Goal: Task Accomplishment & Management: Use online tool/utility

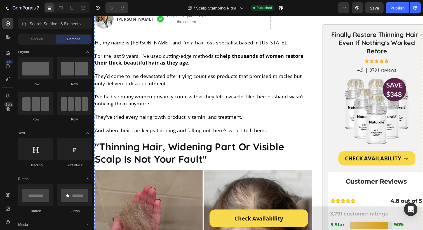
scroll to position [393, 0]
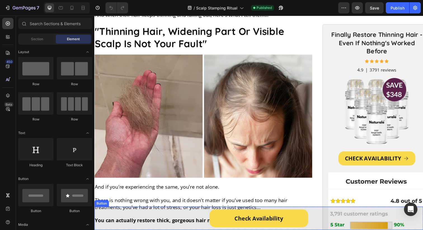
click at [186, 223] on div "Check Availability Button" at bounding box center [262, 223] width 336 height 24
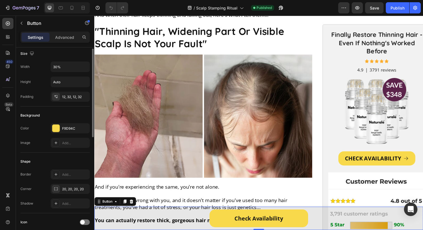
scroll to position [0, 0]
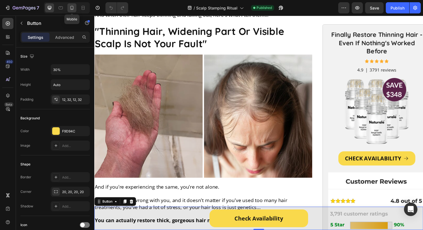
click at [72, 9] on icon at bounding box center [72, 8] width 6 height 6
type input "65%"
type input "50"
type input "14"
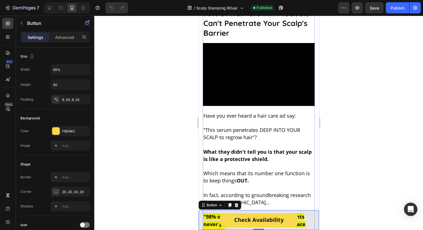
scroll to position [938, 0]
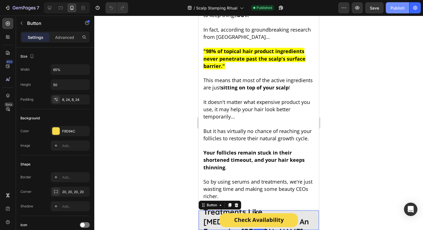
click at [394, 10] on div "Publish" at bounding box center [397, 8] width 14 height 6
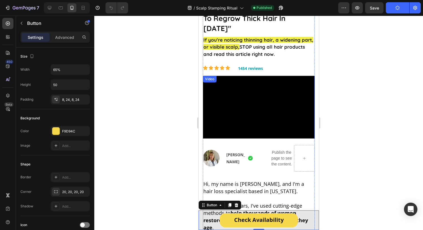
scroll to position [0, 0]
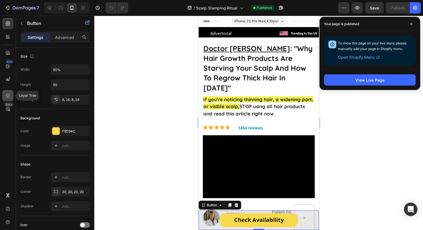
click at [4, 93] on div at bounding box center [7, 95] width 11 height 11
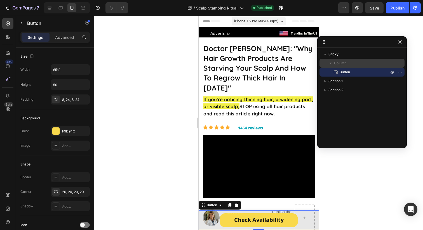
click at [333, 64] on icon "button" at bounding box center [331, 63] width 6 height 6
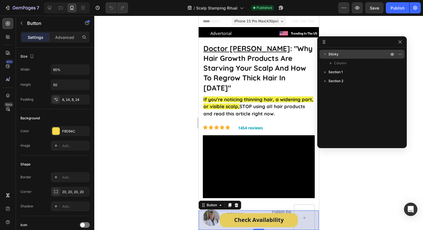
click at [326, 55] on icon "button" at bounding box center [325, 54] width 6 height 6
click at [401, 54] on icon "button" at bounding box center [401, 54] width 1 height 1
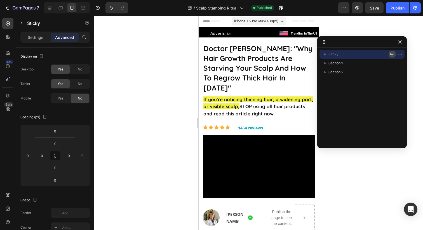
click at [391, 56] on icon "button" at bounding box center [392, 54] width 4 height 4
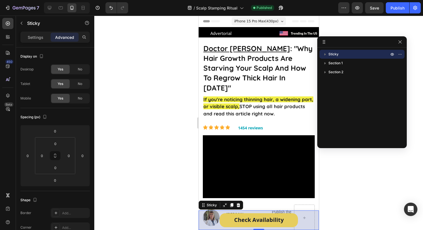
click at [413, 58] on div at bounding box center [258, 123] width 329 height 215
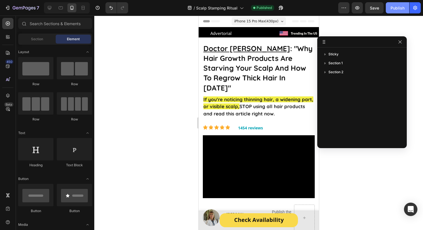
click at [396, 6] on div "Publish" at bounding box center [397, 8] width 14 height 6
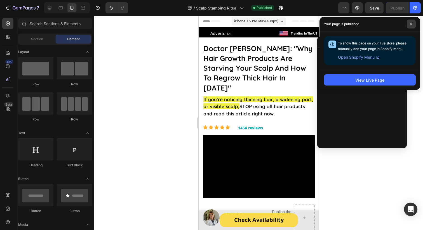
click at [409, 26] on span at bounding box center [411, 24] width 9 height 9
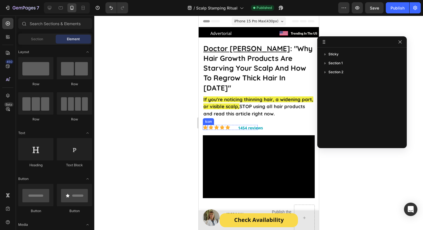
drag, startPoint x: 126, startPoint y: 103, endPoint x: 179, endPoint y: 91, distance: 55.2
click at [126, 103] on div at bounding box center [258, 123] width 329 height 215
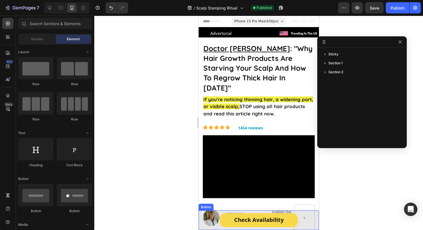
click at [208, 216] on div "Check Availability Button" at bounding box center [258, 221] width 120 height 20
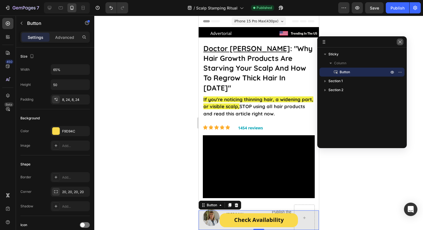
click at [398, 43] on icon "button" at bounding box center [400, 42] width 4 height 4
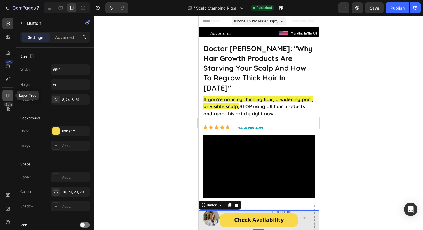
click at [6, 93] on icon at bounding box center [8, 96] width 6 height 6
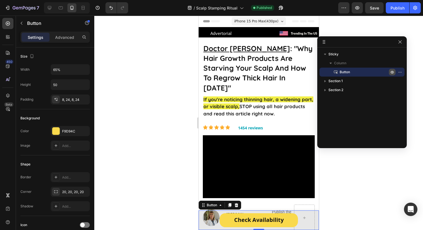
click at [401, 72] on icon "button" at bounding box center [401, 72] width 1 height 1
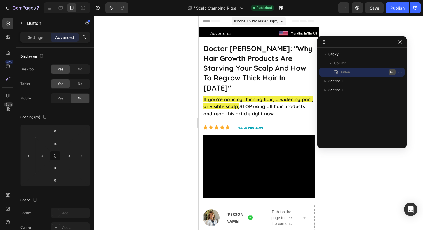
click at [391, 71] on icon "button" at bounding box center [392, 72] width 4 height 4
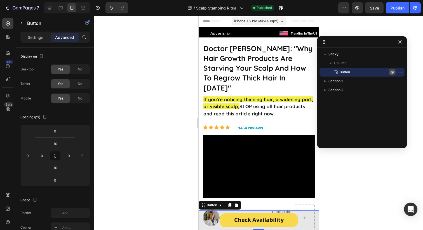
drag, startPoint x: 182, startPoint y: 88, endPoint x: 167, endPoint y: 87, distance: 15.4
click at [182, 88] on div at bounding box center [258, 123] width 329 height 215
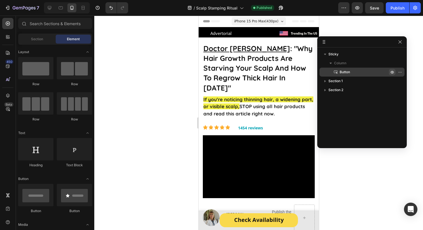
drag, startPoint x: 194, startPoint y: 67, endPoint x: 146, endPoint y: 52, distance: 50.3
click at [194, 67] on div at bounding box center [258, 123] width 329 height 215
click at [6, 93] on icon at bounding box center [8, 96] width 6 height 6
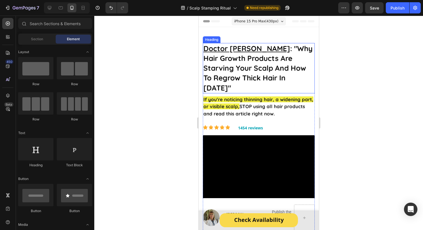
scroll to position [65, 0]
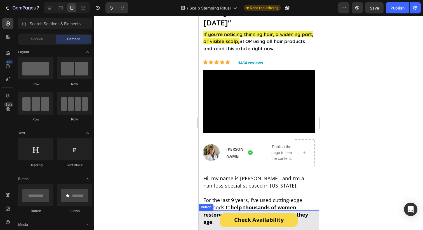
click at [209, 220] on div "Check Availability Button" at bounding box center [258, 221] width 120 height 20
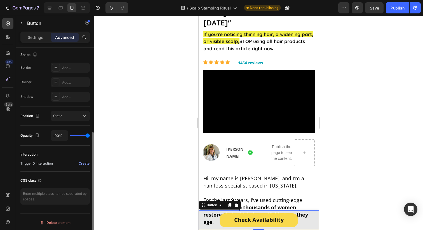
scroll to position [147, 0]
type input "75%"
type input "75"
type input "55%"
type input "55"
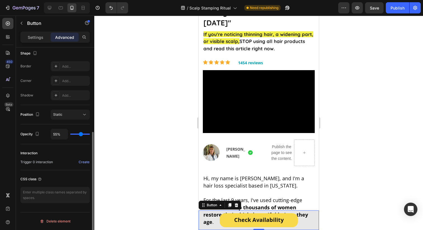
type input "46%"
type input "46"
type input "37%"
type input "37"
type input "25%"
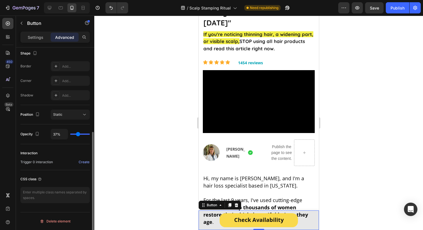
type input "25"
type input "17%"
type input "17"
type input "14%"
type input "14"
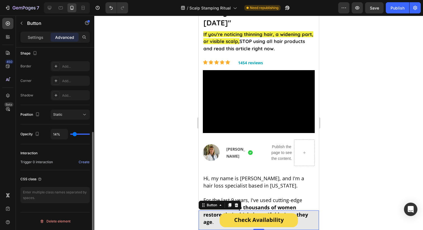
type input "6%"
type input "6"
type input "1%"
type input "1"
type input "0%"
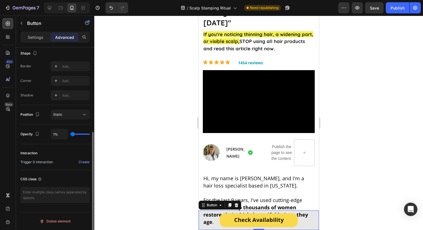
type input "0"
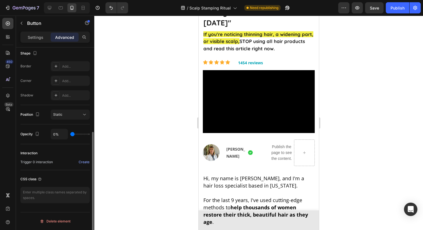
type input "2%"
type input "2"
type input "40%"
type input "40"
type input "62%"
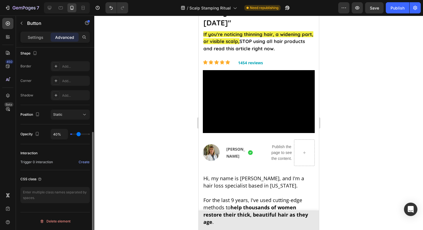
type input "62"
type input "82%"
type input "82"
type input "96%"
type input "96"
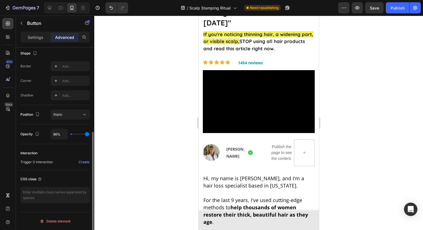
type input "100%"
type input "100"
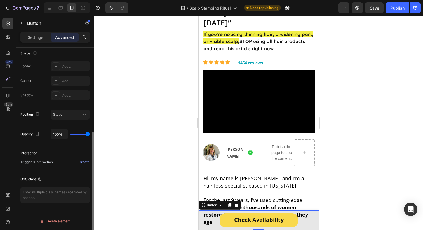
drag, startPoint x: 87, startPoint y: 136, endPoint x: 109, endPoint y: 134, distance: 22.2
click at [90, 134] on input "range" at bounding box center [80, 134] width 20 height 1
click at [28, 38] on p "Settings" at bounding box center [36, 37] width 16 height 6
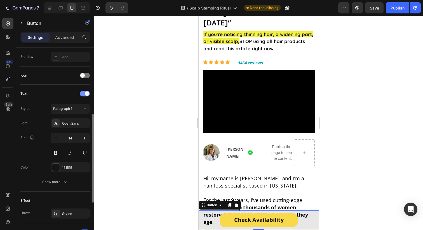
scroll to position [150, 0]
click at [88, 92] on span at bounding box center [87, 93] width 4 height 4
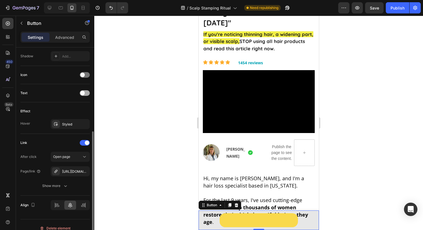
click at [88, 92] on div at bounding box center [85, 93] width 10 height 6
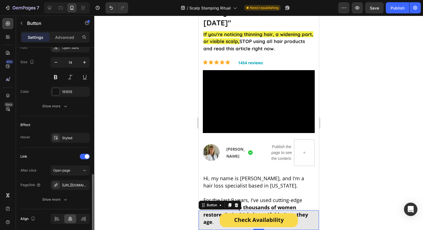
scroll to position [246, 0]
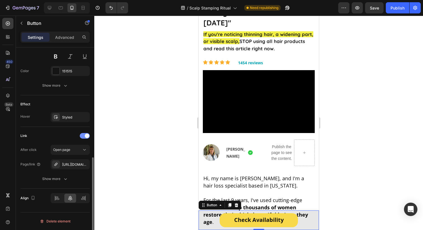
click at [84, 137] on div at bounding box center [85, 136] width 10 height 6
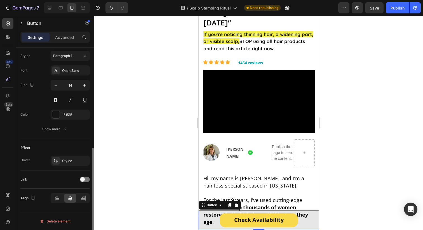
scroll to position [202, 0]
click at [84, 137] on div "Text Styles Paragraph 1 Font Open Sans Size 14 Color 151515 Show more" at bounding box center [54, 85] width 69 height 107
click at [81, 181] on div at bounding box center [85, 180] width 10 height 6
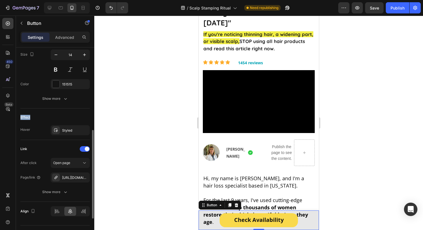
scroll to position [246, 0]
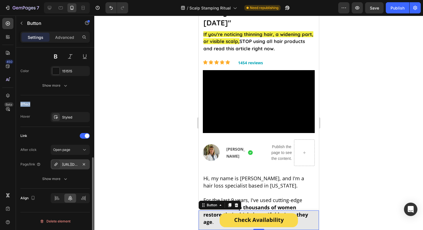
click at [65, 166] on div "[URL][DOMAIN_NAME]" at bounding box center [70, 164] width 16 height 5
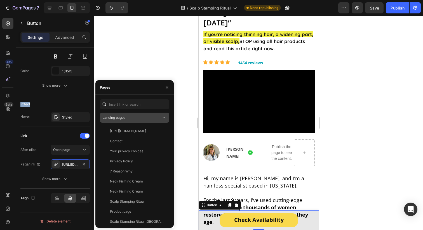
click at [149, 121] on button "Landing pages" at bounding box center [134, 118] width 69 height 10
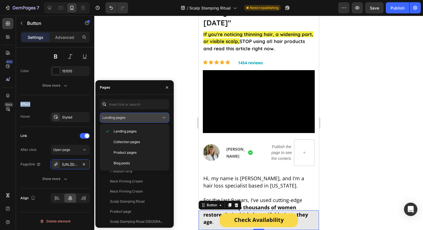
click at [150, 120] on div "Landing pages" at bounding box center [134, 118] width 64 height 6
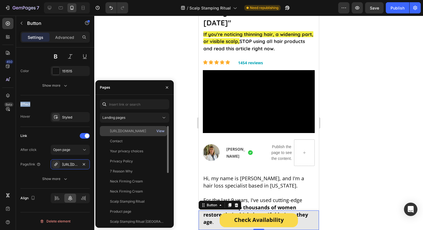
click at [161, 131] on div "View" at bounding box center [160, 131] width 8 height 5
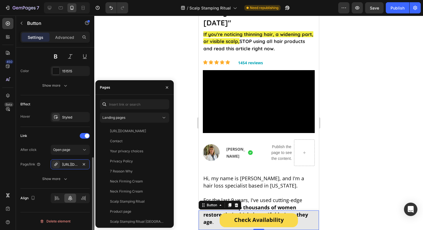
click at [21, 142] on div "Link After click Open page Page/link [URL][DOMAIN_NAME] Show more" at bounding box center [54, 157] width 69 height 53
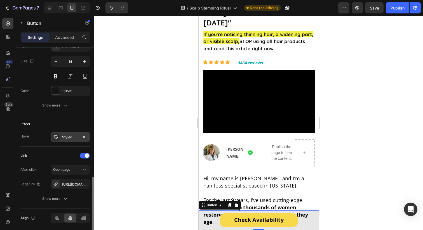
scroll to position [226, 0]
click at [63, 136] on div "Styled" at bounding box center [70, 137] width 16 height 5
click at [53, 126] on div "Effect" at bounding box center [54, 124] width 69 height 9
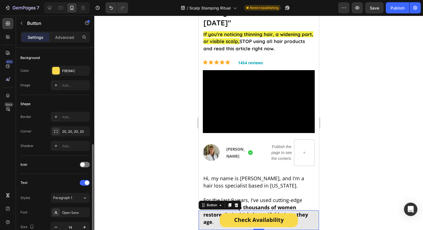
scroll to position [0, 0]
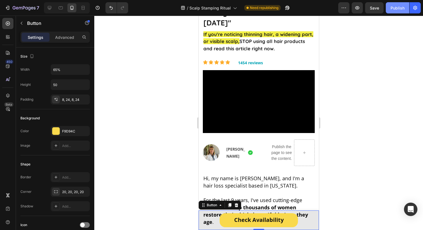
click at [393, 11] on button "Publish" at bounding box center [397, 7] width 23 height 11
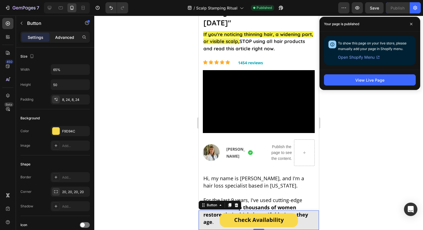
click at [64, 37] on p "Advanced" at bounding box center [64, 37] width 19 height 6
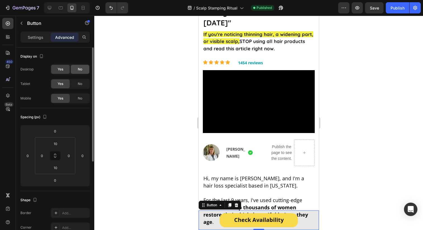
click at [77, 69] on div "No" at bounding box center [80, 69] width 18 height 9
click at [51, 191] on div "Display on Desktop Yes No Tablet Yes No Mobile Yes No" at bounding box center [54, 221] width 69 height 61
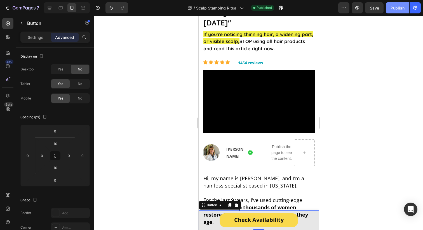
click at [389, 9] on button "Publish" at bounding box center [397, 7] width 23 height 11
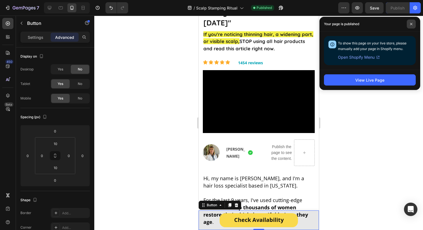
click at [409, 20] on span at bounding box center [411, 24] width 9 height 9
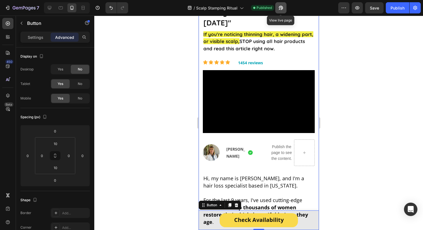
click at [280, 8] on icon "button" at bounding box center [279, 8] width 1 height 1
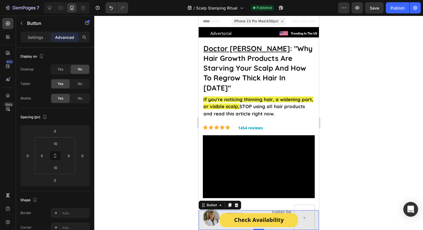
click at [408, 204] on div "Open Intercom Messenger" at bounding box center [410, 209] width 15 height 15
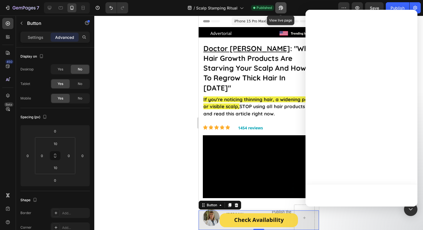
click at [282, 10] on icon "button" at bounding box center [281, 8] width 6 height 6
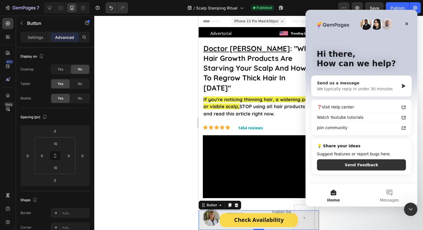
click at [353, 88] on div "We typically reply in under 30 minutes" at bounding box center [358, 89] width 82 height 6
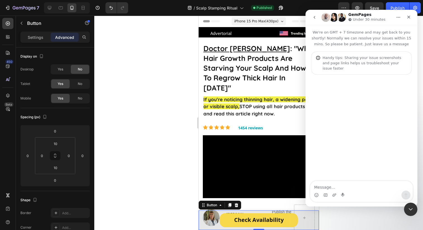
click at [342, 183] on textarea "Message…" at bounding box center [361, 186] width 102 height 10
type textarea "hi, we are facing a problem"
click at [409, 209] on icon "Close Intercom Messenger" at bounding box center [409, 208] width 7 height 7
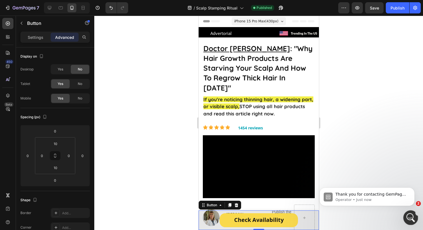
drag, startPoint x: 407, startPoint y: 213, endPoint x: 406, endPoint y: 222, distance: 8.7
click at [406, 212] on div "Open Intercom Messenger" at bounding box center [410, 217] width 18 height 18
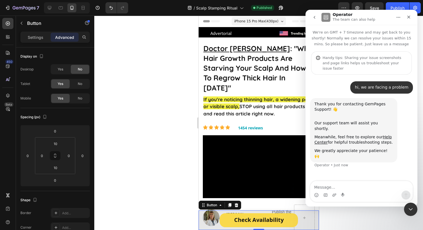
click at [327, 188] on textarea "Message…" at bounding box center [361, 186] width 102 height 10
type textarea "h"
type textarea "the sticky button in this page isn't working [URL][DOMAIN_NAME]"
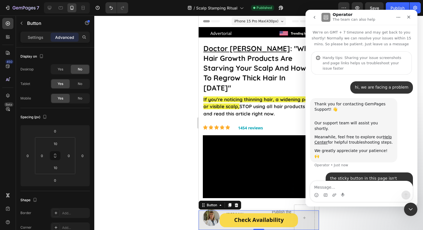
scroll to position [4, 0]
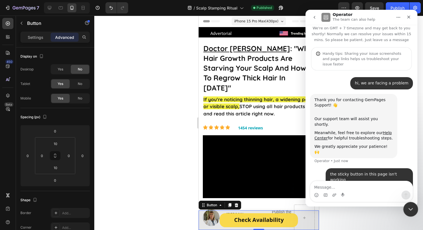
click at [406, 208] on div "Close Intercom Messenger" at bounding box center [409, 208] width 13 height 13
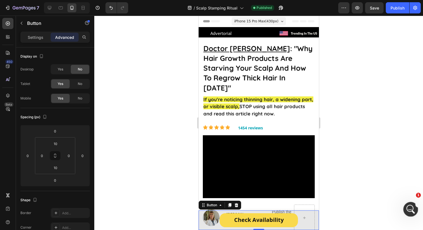
click at [405, 208] on div "Open Intercom Messenger" at bounding box center [410, 208] width 18 height 18
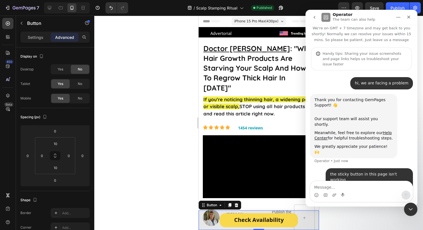
click at [331, 194] on div "Intercom messenger" at bounding box center [361, 195] width 102 height 9
click at [336, 195] on icon "Upload attachment" at bounding box center [334, 195] width 4 height 4
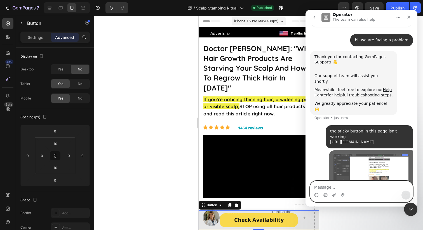
scroll to position [53, 0]
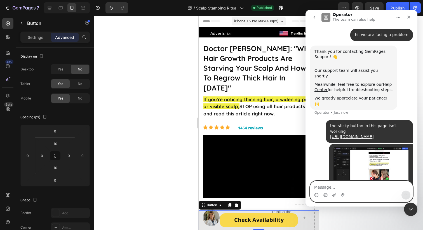
click at [338, 185] on textarea "Message…" at bounding box center [361, 186] width 102 height 10
type textarea "in the editor i can see it"
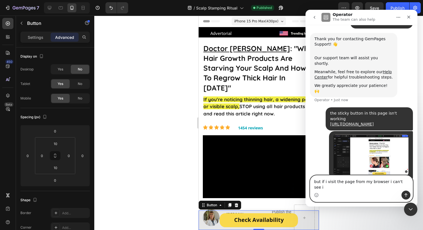
type textarea "but if i visit the page from my browser i can't see it"
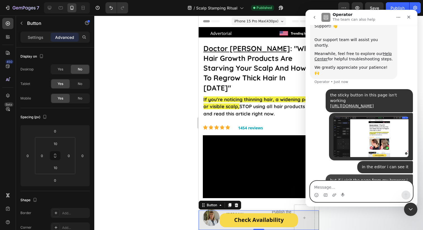
scroll to position [83, 0]
drag, startPoint x: 411, startPoint y: 205, endPoint x: 509, endPoint y: 384, distance: 204.9
click at [411, 204] on div "Close Intercom Messenger" at bounding box center [409, 208] width 13 height 13
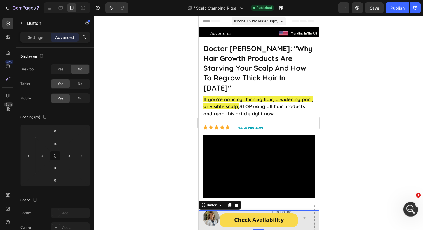
click at [404, 210] on div "Open Intercom Messenger" at bounding box center [410, 208] width 18 height 18
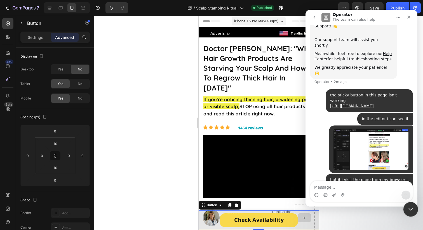
click at [410, 212] on div "Close Intercom Messenger" at bounding box center [409, 208] width 13 height 13
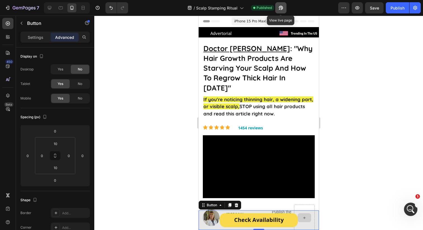
click at [286, 7] on button "button" at bounding box center [280, 7] width 11 height 11
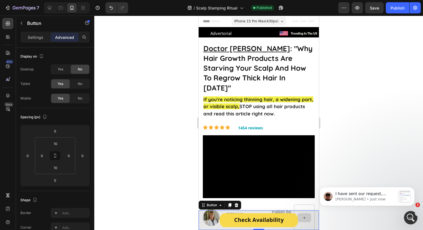
scroll to position [286, 0]
click at [404, 218] on div "Open Intercom Messenger" at bounding box center [410, 217] width 18 height 18
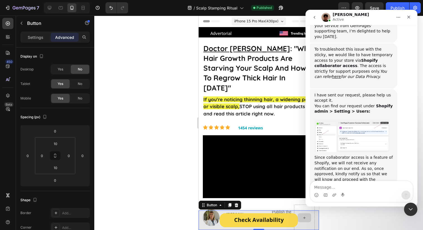
click at [329, 186] on textarea "Message…" at bounding box center [361, 186] width 102 height 10
type textarea "done"
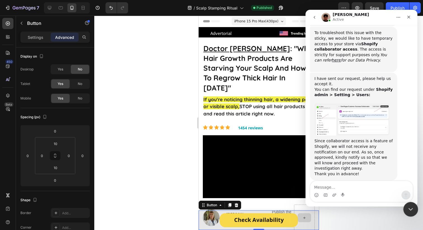
click at [412, 203] on div "Close Intercom Messenger" at bounding box center [409, 208] width 13 height 13
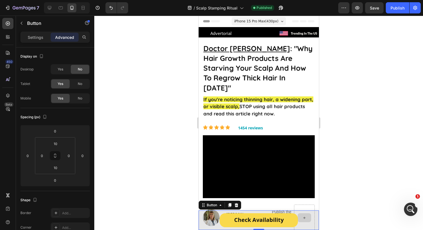
scroll to position [390, 0]
click at [406, 207] on div "Open Intercom Messenger" at bounding box center [410, 208] width 18 height 18
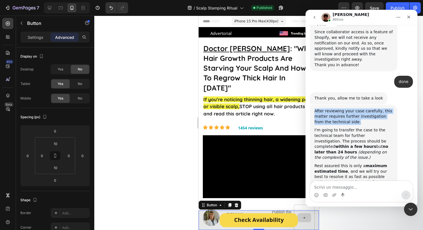
drag, startPoint x: 314, startPoint y: 83, endPoint x: 363, endPoint y: 98, distance: 51.5
click at [363, 105] on div "After reviewing your case carefully, this matter requires further investigation…" at bounding box center [353, 153] width 87 height 97
click at [360, 109] on div "After reviewing your case carefully, this matter requires further investigation…" at bounding box center [353, 117] width 78 height 17
drag, startPoint x: 360, startPoint y: 97, endPoint x: 317, endPoint y: 85, distance: 44.0
click at [317, 109] on div "After reviewing your case carefully, this matter requires further investigation…" at bounding box center [353, 117] width 78 height 17
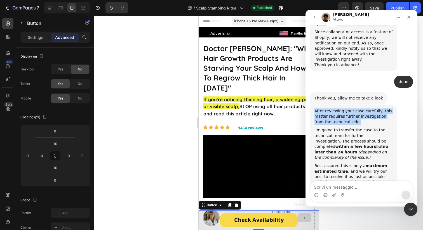
click at [317, 109] on div "After reviewing your case carefully, this matter requires further investigation…" at bounding box center [353, 117] width 78 height 17
drag, startPoint x: 317, startPoint y: 85, endPoint x: 347, endPoint y: 93, distance: 31.3
click at [347, 109] on div "After reviewing your case carefully, this matter requires further investigation…" at bounding box center [353, 117] width 78 height 17
drag, startPoint x: 347, startPoint y: 93, endPoint x: 305, endPoint y: 85, distance: 42.8
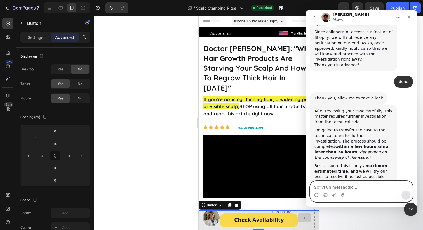
click at [343, 189] on textarea "Scrivi un messaggio..." at bounding box center [361, 186] width 102 height 10
type textarea "ok thanks"
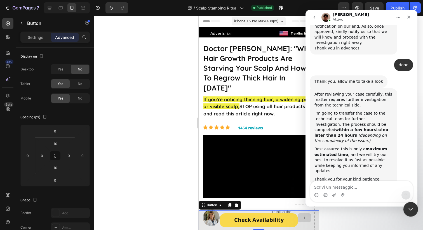
click at [411, 204] on div "Close Intercom Messenger" at bounding box center [409, 208] width 13 height 13
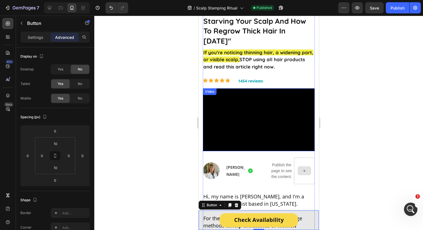
click at [248, 102] on video at bounding box center [258, 119] width 112 height 63
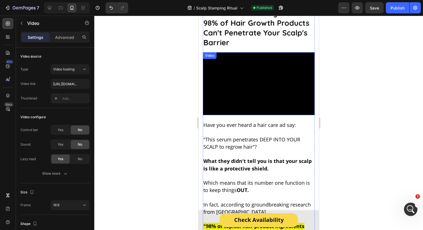
scroll to position [824, 0]
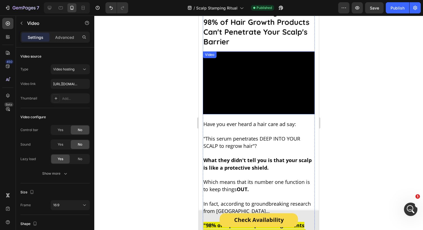
click at [251, 63] on video at bounding box center [258, 82] width 112 height 63
click at [253, 65] on video at bounding box center [258, 82] width 112 height 63
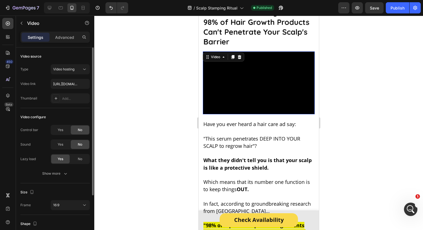
scroll to position [423, 0]
click at [59, 86] on input "[URL][DOMAIN_NAME]" at bounding box center [70, 84] width 39 height 10
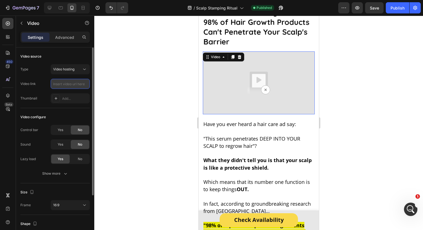
paste input "[URL][DOMAIN_NAME]"
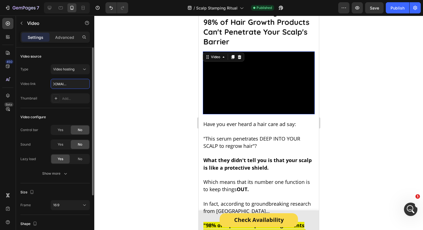
type input "[URL][DOMAIN_NAME]"
click at [43, 80] on div "Video link [URL][DOMAIN_NAME]" at bounding box center [54, 84] width 69 height 10
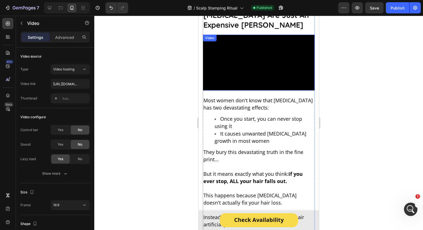
scroll to position [1202, 0]
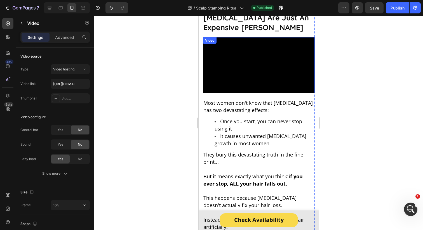
click at [234, 79] on video at bounding box center [258, 65] width 112 height 56
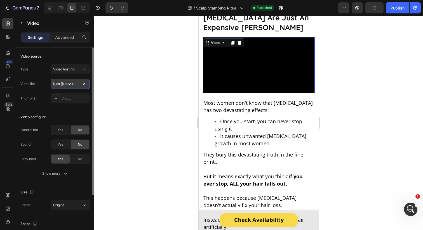
click at [63, 83] on input "[URL][DOMAIN_NAME]" at bounding box center [70, 84] width 39 height 10
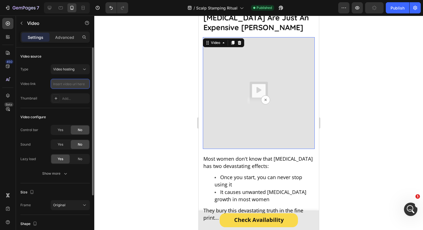
paste input "[URL][DOMAIN_NAME]"
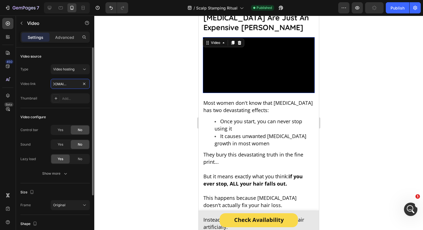
type input "[URL][DOMAIN_NAME]"
click at [41, 78] on div "Type Video hosting Video link [URL][DOMAIN_NAME] Thumbnail Add..." at bounding box center [54, 83] width 69 height 39
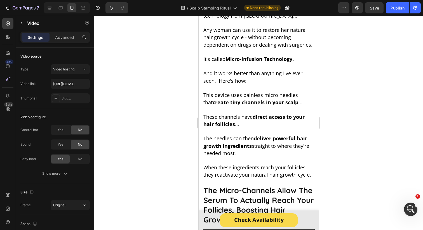
scroll to position [1734, 0]
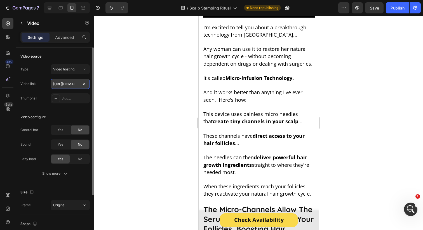
click at [59, 88] on input "[URL][DOMAIN_NAME]" at bounding box center [70, 84] width 39 height 10
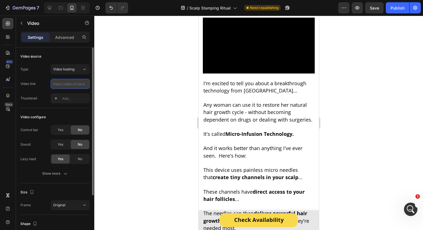
paste input "[URL][DOMAIN_NAME]"
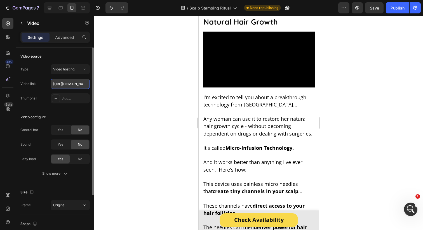
scroll to position [0, 107]
type input "[URL][DOMAIN_NAME]"
click at [43, 79] on div "Video link [URL][DOMAIN_NAME]" at bounding box center [54, 84] width 69 height 10
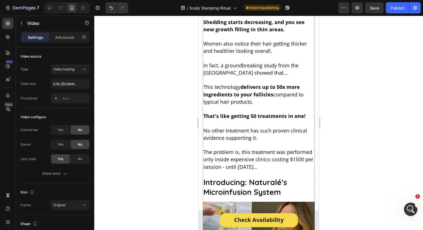
scroll to position [2045, 0]
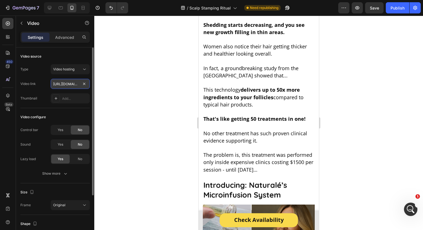
click at [62, 86] on input "[URL][DOMAIN_NAME]" at bounding box center [70, 84] width 39 height 10
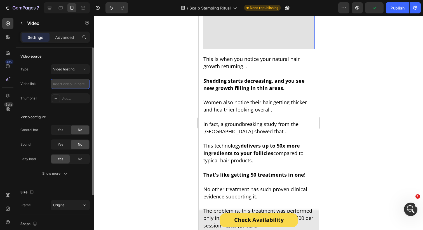
click at [57, 83] on input "text" at bounding box center [70, 84] width 39 height 10
paste input "[URL][DOMAIN_NAME]"
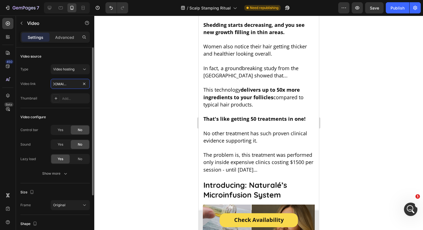
type input "[URL][DOMAIN_NAME]"
click at [42, 79] on div "Video link [URL][DOMAIN_NAME]" at bounding box center [54, 84] width 69 height 10
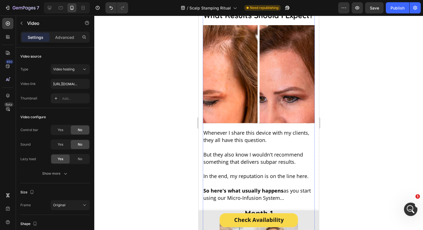
scroll to position [3405, 0]
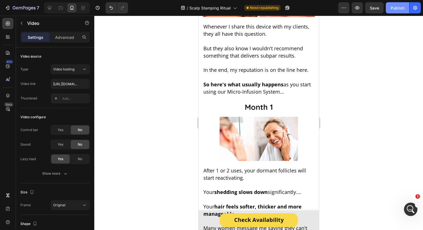
click at [390, 11] on button "Publish" at bounding box center [397, 7] width 23 height 11
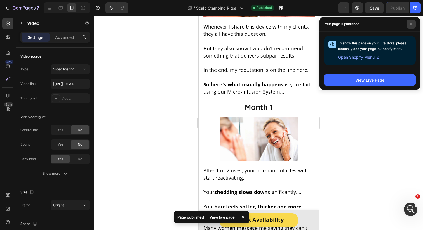
click at [414, 25] on span at bounding box center [411, 24] width 9 height 9
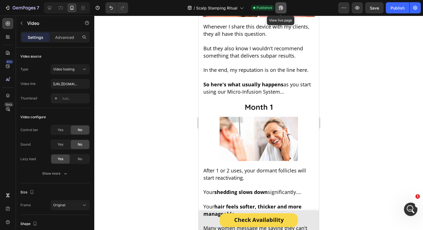
click at [281, 8] on icon "button" at bounding box center [281, 8] width 6 height 6
click at [398, 13] on button "Publish" at bounding box center [397, 7] width 23 height 11
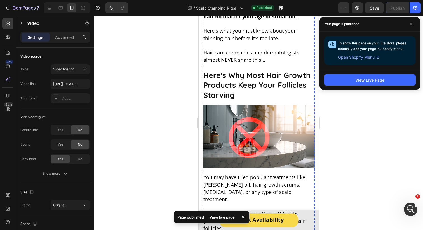
scroll to position [0, 0]
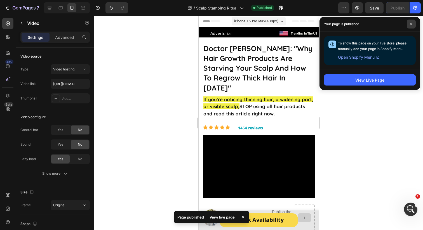
click at [411, 25] on span at bounding box center [411, 24] width 9 height 9
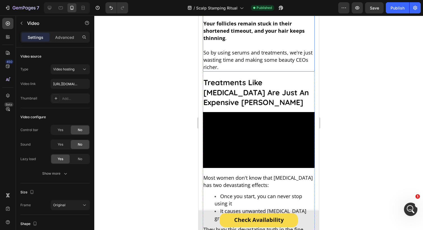
scroll to position [1151, 0]
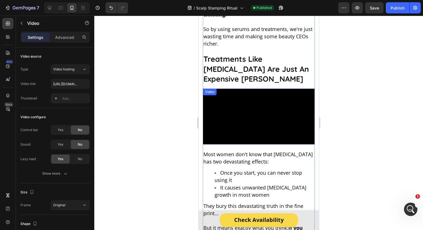
click at [240, 89] on video at bounding box center [258, 117] width 112 height 56
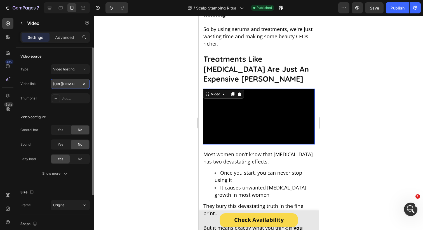
click at [62, 86] on input "[URL][DOMAIN_NAME]" at bounding box center [70, 84] width 39 height 10
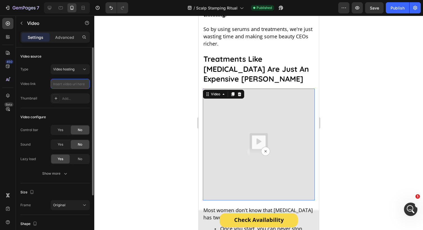
paste input "[URL][DOMAIN_NAME]"
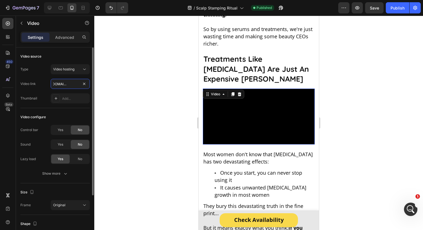
type input "[URL][DOMAIN_NAME]"
click at [46, 83] on div "Video link [URL][DOMAIN_NAME]" at bounding box center [54, 84] width 69 height 10
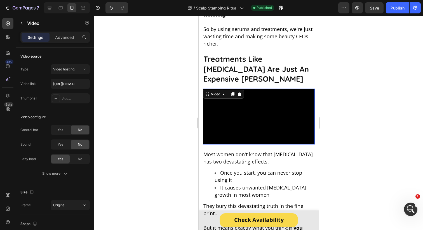
click at [397, 14] on div "7 Version history / Scalp Stamping Ritual Published Preview Save Publish" at bounding box center [211, 8] width 423 height 16
click at [397, 11] on button "Publish" at bounding box center [397, 7] width 23 height 11
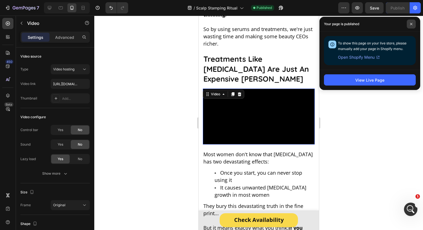
click at [408, 22] on span at bounding box center [411, 24] width 9 height 9
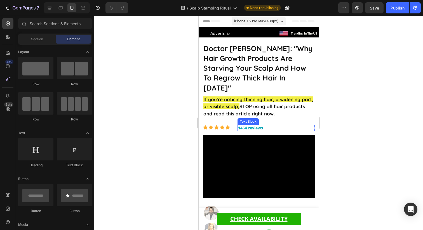
scroll to position [0, 0]
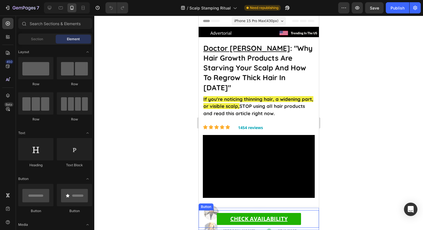
click at [207, 214] on div "CHECK AVAILABILITY Button" at bounding box center [258, 219] width 120 height 18
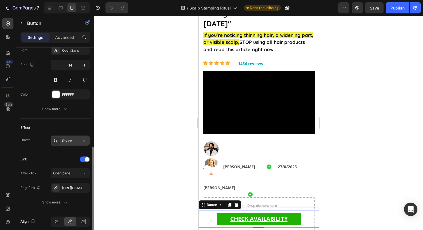
scroll to position [246, 0]
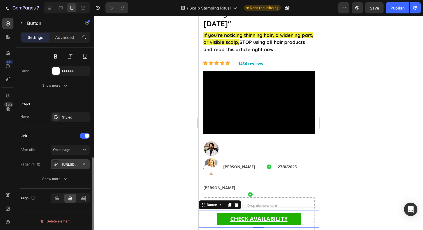
click at [67, 164] on div "https://offer.try-naturale.com/presell-1" at bounding box center [70, 164] width 16 height 5
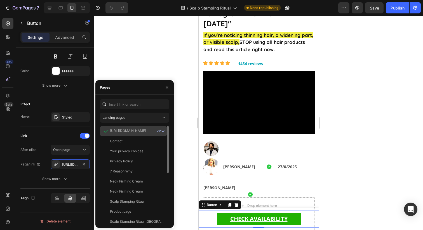
click at [159, 132] on div "View" at bounding box center [160, 131] width 8 height 5
drag, startPoint x: 175, startPoint y: 25, endPoint x: 154, endPoint y: 31, distance: 21.9
click at [174, 25] on div at bounding box center [258, 123] width 329 height 215
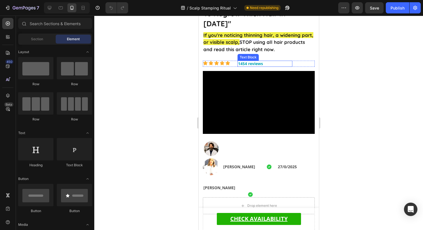
scroll to position [0, 0]
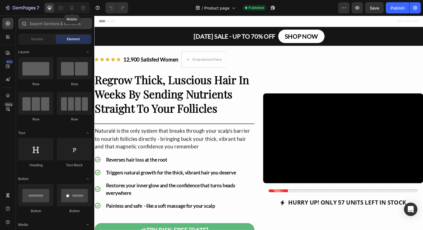
drag, startPoint x: 74, startPoint y: 10, endPoint x: 30, endPoint y: 26, distance: 47.3
click at [74, 10] on icon at bounding box center [72, 8] width 6 height 6
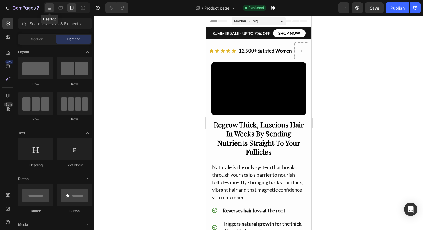
click at [54, 8] on div at bounding box center [49, 7] width 9 height 9
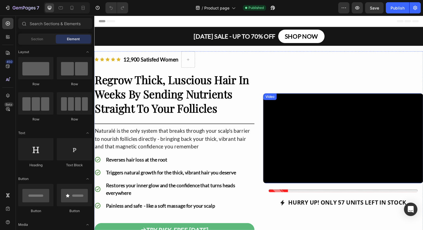
click at [336, 102] on video at bounding box center [348, 141] width 163 height 92
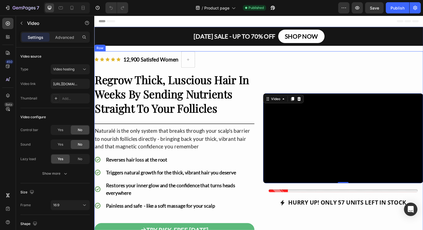
scroll to position [17, 0]
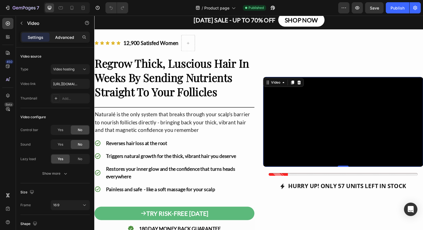
click at [63, 36] on p "Advanced" at bounding box center [64, 37] width 19 height 6
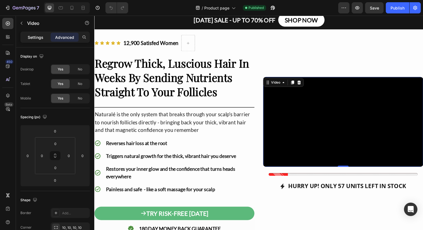
click at [42, 35] on p "Settings" at bounding box center [36, 37] width 16 height 6
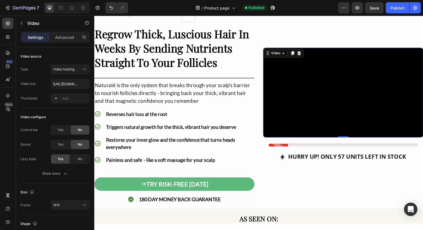
scroll to position [47, 0]
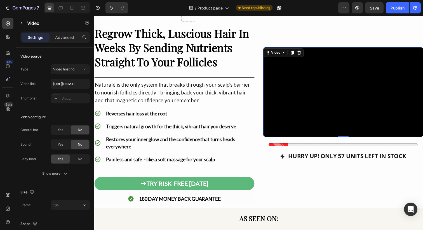
drag, startPoint x: 328, startPoint y: 114, endPoint x: 299, endPoint y: 107, distance: 29.4
click at [328, 114] on video at bounding box center [348, 94] width 163 height 92
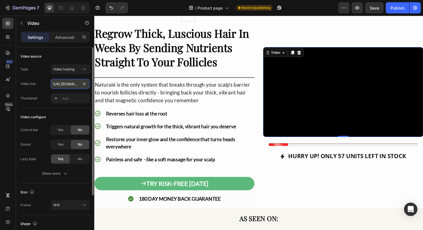
click at [65, 83] on input "https://cdn.shopify.com/videos/c/o/v/6067a01a39ef4ce7a82a8da29b16f247.mp4" at bounding box center [70, 84] width 39 height 10
paste input "fc5b9c6a833744c9812bed2b801b80f6"
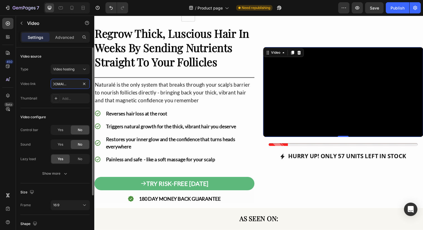
type input "https://cdn.shopify.com/videos/c/o/v/fc5b9c6a833744c9812bed2b801b80f6.mp4"
click at [37, 84] on div "Video link https://cdn.shopify.com/videos/c/o/v/fc5b9c6a833744c9812bed2b801b80f…" at bounding box center [54, 84] width 69 height 10
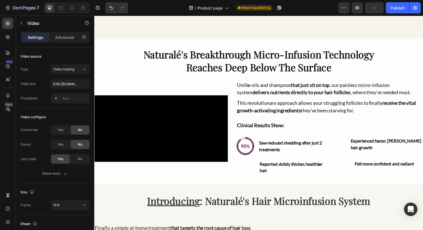
scroll to position [794, 0]
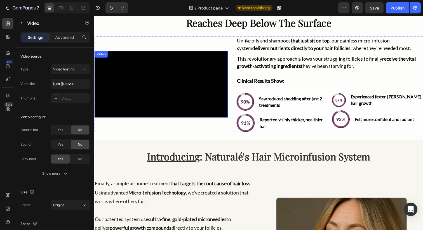
click at [162, 79] on video at bounding box center [162, 86] width 136 height 68
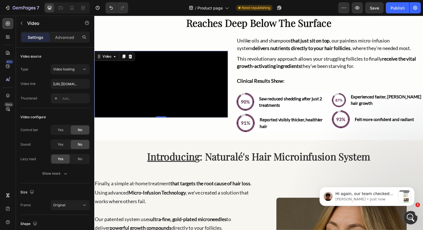
scroll to position [0, 0]
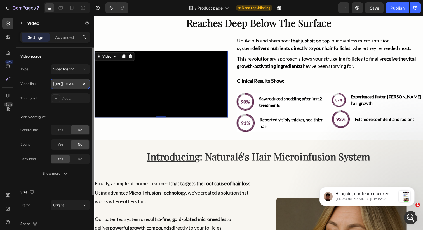
click at [67, 84] on input "https://cdn.shopify.com/videos/c/o/v/7aab9ac3d27f433b806c12c34729dd28.mp4" at bounding box center [70, 84] width 39 height 10
paste input "240a7f961cdc4846882199f532aa90f9"
type input "https://cdn.shopify.com/videos/c/o/v/240a7f961cdc4846882199f532aa90f9.mp4"
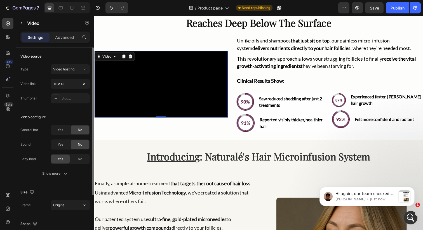
click at [40, 82] on div "Video link https://cdn.shopify.com/videos/c/o/v/240a7f961cdc4846882199f532aa90f…" at bounding box center [54, 84] width 69 height 10
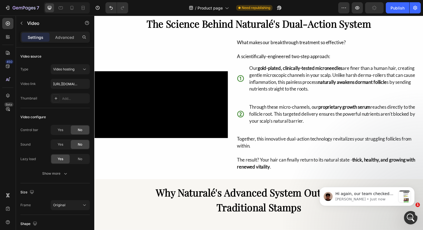
scroll to position [1248, 0]
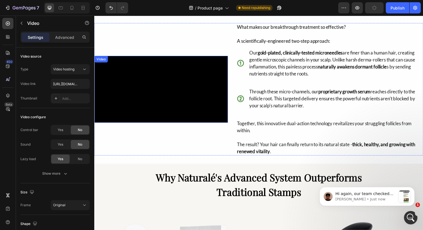
click at [161, 60] on video at bounding box center [162, 91] width 136 height 68
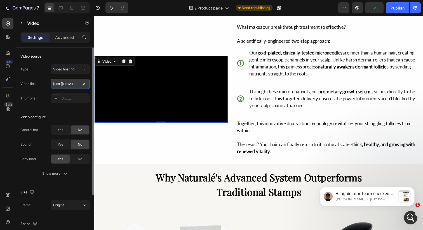
click at [52, 84] on input "https://cdn.shopify.com/videos/c/o/v/c2c5b45b72bb41329df803863237fc6e.mp4" at bounding box center [70, 84] width 39 height 10
click at [57, 83] on input "https://cdn.shopify.com/videos/c/o/v/c2c5b45b72bb41329df803863237fc6e.mp4" at bounding box center [70, 84] width 39 height 10
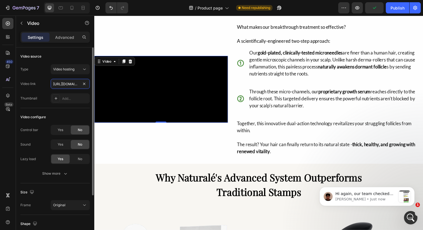
paste input "0fb44b7f001e43079d199afe1bcf4e57"
click at [47, 84] on div "Video link https://cdn.shopify.com/videos/c/o/v/0fb44b7f001e43079d199afe1bcf4e5…" at bounding box center [54, 84] width 69 height 10
click at [58, 81] on input "https://cdn.shopify.com/videos/c/o/v/c2c5b45b72bb41329df803863237fc6e.mp4" at bounding box center [70, 84] width 39 height 10
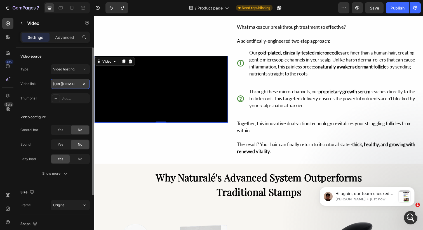
click at [58, 81] on input "https://cdn.shopify.com/videos/c/o/v/c2c5b45b72bb41329df803863237fc6e.mp4" at bounding box center [70, 84] width 39 height 10
paste input "0fb44b7f001e43079d199afe1bcf4e57"
type input "https://cdn.shopify.com/videos/c/o/v/0fb44b7f001e43079d199afe1bcf4e57.mp4"
click at [44, 83] on div "Video link https://cdn.shopify.com/videos/c/o/v/0fb44b7f001e43079d199afe1bcf4e5…" at bounding box center [54, 84] width 69 height 10
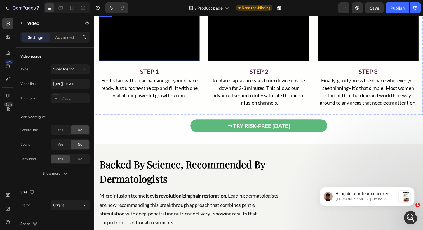
scroll to position [1799, 0]
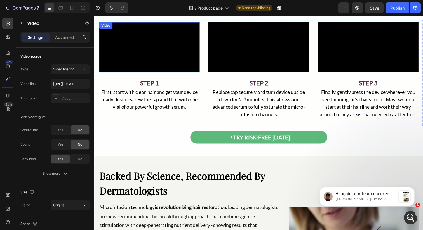
click at [156, 74] on video at bounding box center [150, 47] width 103 height 51
click at [188, 71] on video at bounding box center [150, 47] width 103 height 51
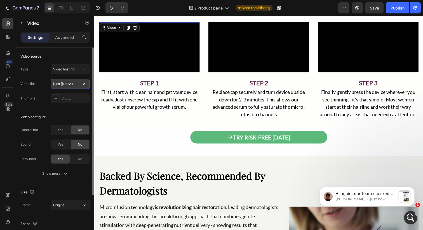
click at [65, 85] on input "https://cdn.shopify.com/videos/c/o/v/277ea7a7b918489ebd93b1c33f0789ff.mp4" at bounding box center [70, 84] width 39 height 10
paste input "7218a6e67795478185caa7316f3ffcf0"
click at [45, 79] on div "Video link https://cdn.shopify.com/videos/c/o/v/7218a6e67795478185caa7316f3ffcf…" at bounding box center [54, 84] width 69 height 10
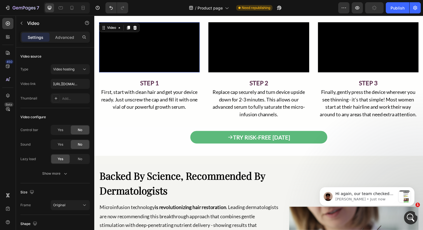
drag, startPoint x: 143, startPoint y: 71, endPoint x: 174, endPoint y: 100, distance: 42.3
click at [143, 71] on video at bounding box center [150, 47] width 103 height 51
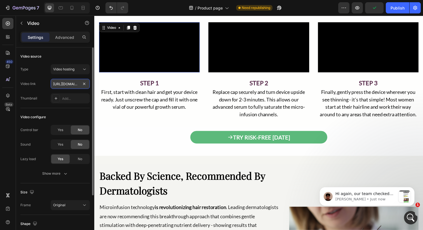
click at [63, 86] on input "https://cdn.shopify.com/videos/c/o/v/7218a6e67795478185caa7316f3ffcf0.mp4" at bounding box center [70, 84] width 39 height 10
paste input "c574449515404b0681e68efd26c50088"
type input "https://cdn.shopify.com/videos/c/o/v/c574449515404b0681e68efd26c50088.mp4"
click at [42, 84] on div "Video link https://cdn.shopify.com/videos/c/o/v/c574449515404b0681e68efd26c5008…" at bounding box center [54, 84] width 69 height 10
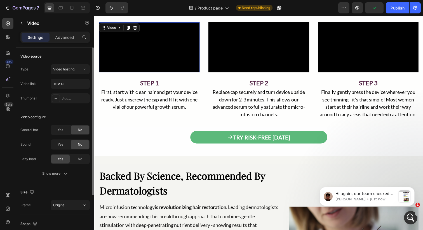
scroll to position [0, 0]
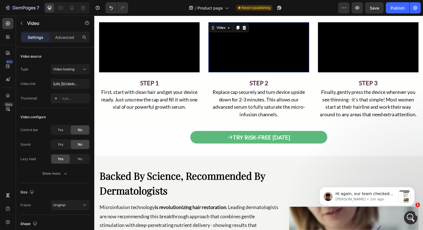
click at [257, 63] on video at bounding box center [262, 47] width 103 height 51
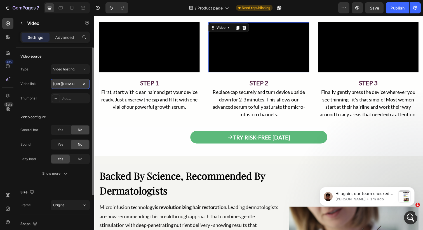
click at [60, 85] on input "https://cdn.shopify.com/videos/c/o/v/f5a008c57bd34cbdbb9885ad3d6d8323.mp4" at bounding box center [70, 84] width 39 height 10
paste input "7218a6e67795478185caa7316f3ffcf0"
type input "https://cdn.shopify.com/videos/c/o/v/7218a6e67795478185caa7316f3ffcf0.mp4"
click at [42, 84] on div "Video link https://cdn.shopify.com/videos/c/o/v/7218a6e67795478185caa7316f3ffcf…" at bounding box center [54, 84] width 69 height 10
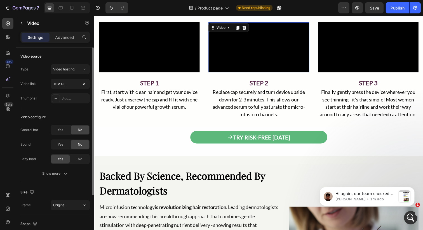
scroll to position [0, 0]
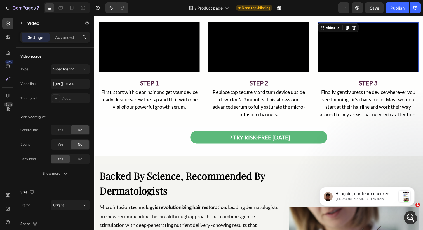
click at [376, 71] on video at bounding box center [373, 47] width 103 height 51
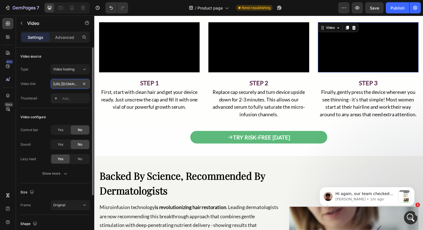
click at [63, 82] on input "https://cdn.shopify.com/videos/c/o/v/2e90781b54344dd6902b262d700411a0.mp4" at bounding box center [70, 84] width 39 height 10
paste input "f9503e6472454c238404c7bd60cedb45"
type input "https://cdn.shopify.com/videos/c/o/v/f9503e6472454c238404c7bd60cedb45.mp4"
click at [42, 84] on div "Video link https://cdn.shopify.com/videos/c/o/v/f9503e6472454c238404c7bd60cedb4…" at bounding box center [54, 84] width 69 height 10
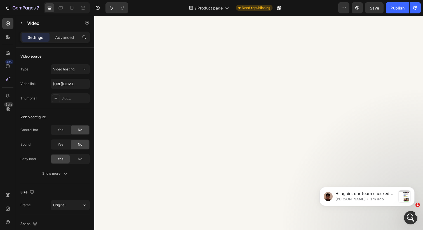
scroll to position [0, 0]
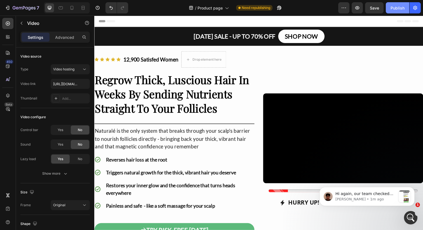
click at [397, 6] on div "Publish" at bounding box center [397, 8] width 14 height 6
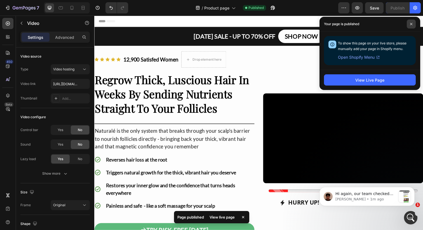
click at [411, 22] on span at bounding box center [411, 24] width 9 height 9
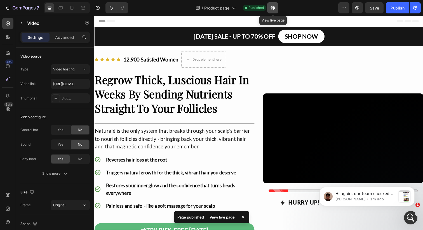
click at [270, 9] on icon "button" at bounding box center [273, 8] width 6 height 6
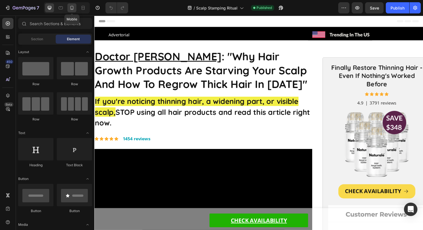
click at [72, 8] on icon at bounding box center [72, 8] width 6 height 6
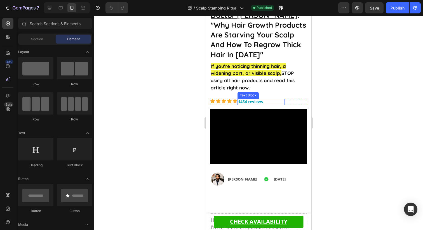
scroll to position [144, 0]
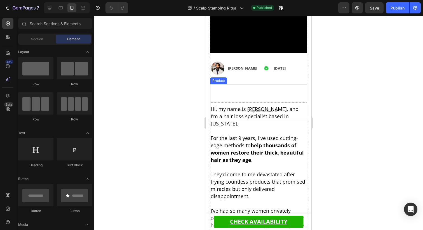
click at [263, 98] on div "Add to cart Add to Cart Drop element here Product" at bounding box center [258, 101] width 97 height 35
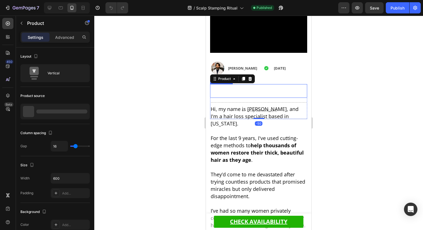
click at [339, 98] on div at bounding box center [258, 123] width 329 height 215
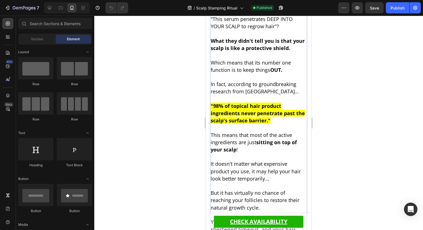
scroll to position [821, 0]
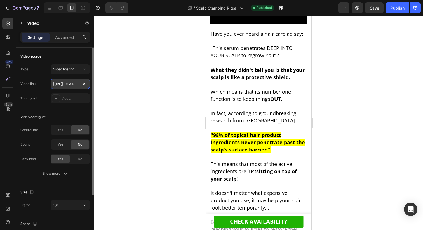
click at [74, 86] on input "[URL][DOMAIN_NAME]" at bounding box center [70, 84] width 39 height 10
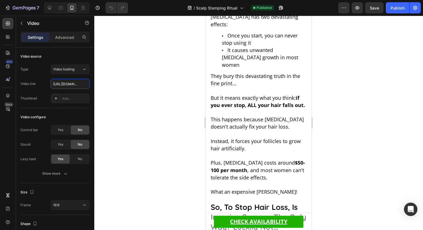
scroll to position [1226, 0]
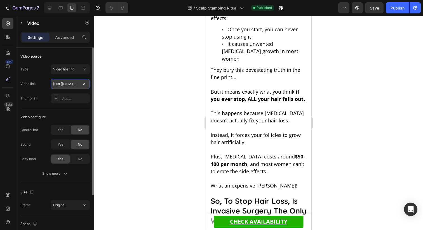
click at [65, 85] on input "[URL][DOMAIN_NAME]" at bounding box center [70, 84] width 39 height 10
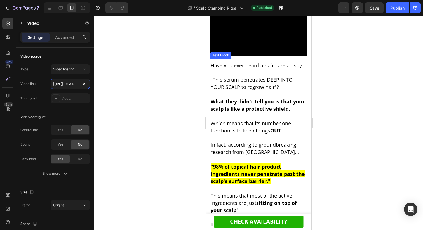
scroll to position [792, 0]
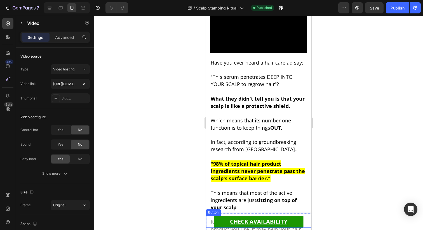
click at [215, 219] on link "CHECK AVAILABILITY" at bounding box center [258, 222] width 89 height 12
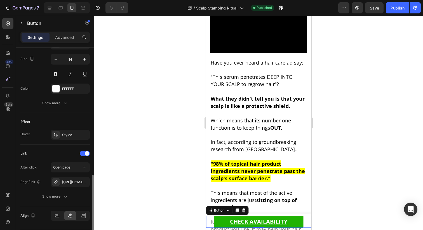
scroll to position [246, 0]
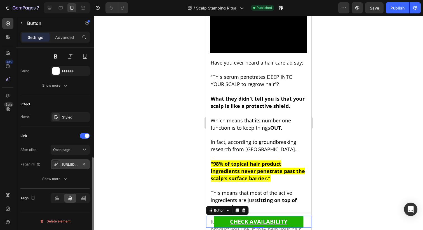
click at [70, 164] on div "https://offer.try-naturale.com/presell-1" at bounding box center [70, 164] width 16 height 5
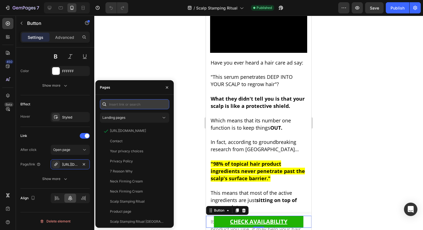
click at [130, 104] on input "text" at bounding box center [134, 104] width 69 height 10
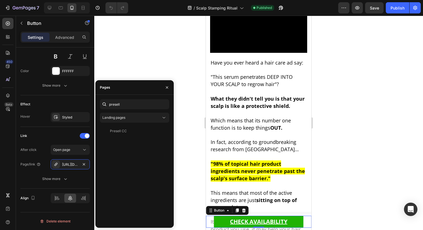
click at [115, 99] on div "presell Landing pages Presell CC View" at bounding box center [134, 161] width 78 height 133
click at [118, 101] on input "presell" at bounding box center [134, 104] width 69 height 10
paste input "[URL][DOMAIN_NAME]"
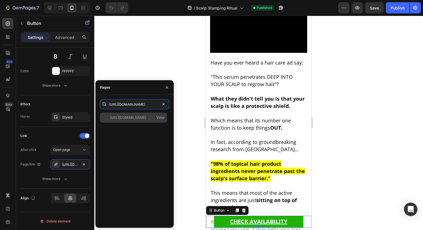
type input "[URL][DOMAIN_NAME]"
click at [129, 120] on div "[URL][DOMAIN_NAME]" at bounding box center [128, 117] width 36 height 5
click at [141, 118] on div "[URL][DOMAIN_NAME]" at bounding box center [128, 117] width 36 height 5
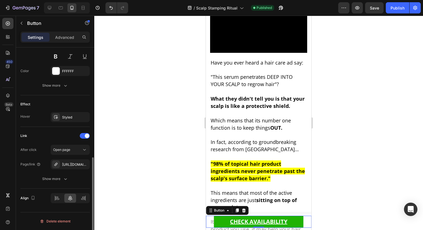
click at [24, 171] on div "After click Open page Page/link https://get-naturale.com/presell-page-1 Show mo…" at bounding box center [54, 164] width 69 height 39
click at [69, 165] on div "[URL][DOMAIN_NAME]" at bounding box center [70, 164] width 16 height 5
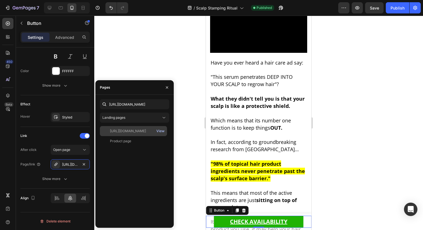
click at [162, 132] on div "View" at bounding box center [160, 131] width 8 height 5
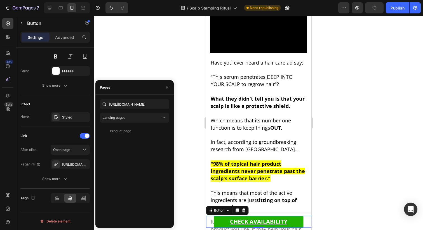
click at [130, 67] on div at bounding box center [258, 123] width 329 height 215
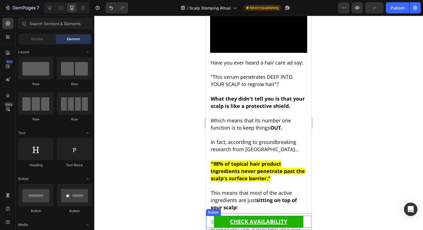
click at [210, 218] on div "CHECK AVAILABILITY Button" at bounding box center [258, 222] width 105 height 12
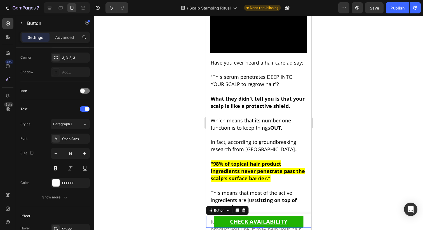
scroll to position [246, 0]
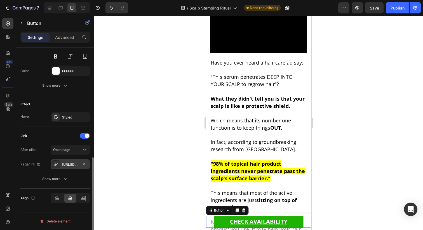
click at [69, 163] on div "[URL][DOMAIN_NAME]" at bounding box center [70, 164] width 16 height 5
click at [42, 153] on div "After click Open page" at bounding box center [54, 150] width 69 height 10
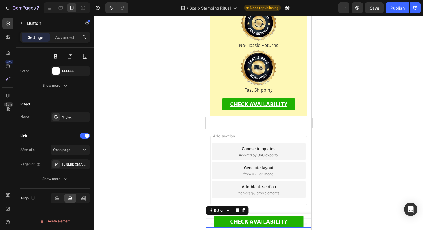
scroll to position [8071, 0]
click at [216, 105] on div "CHECK AVAILABILITY Button" at bounding box center [258, 104] width 91 height 12
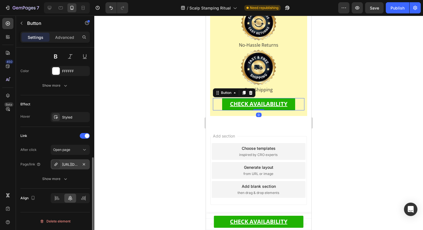
click at [72, 167] on div "https://offer.try-naturale.com/presell-1" at bounding box center [70, 164] width 39 height 10
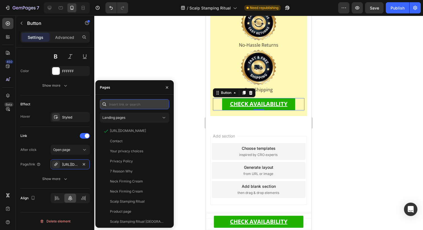
click at [127, 106] on input "text" at bounding box center [134, 104] width 69 height 10
paste input "[URL][DOMAIN_NAME]"
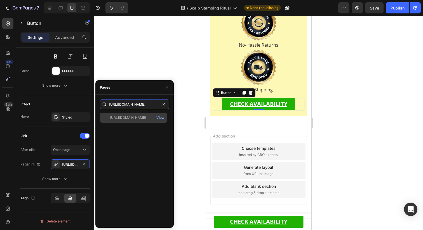
type input "[URL][DOMAIN_NAME]"
click at [128, 119] on div "[URL][DOMAIN_NAME]" at bounding box center [128, 117] width 36 height 5
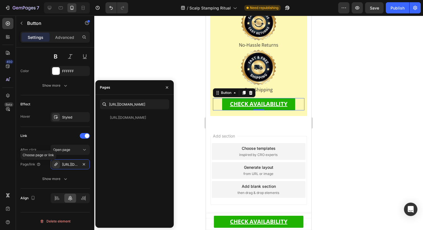
click at [41, 157] on p "Choose page or link" at bounding box center [38, 155] width 31 height 5
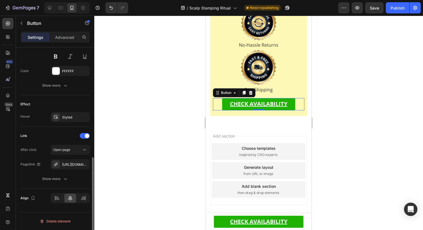
click at [46, 147] on div "After click Open page" at bounding box center [54, 150] width 69 height 10
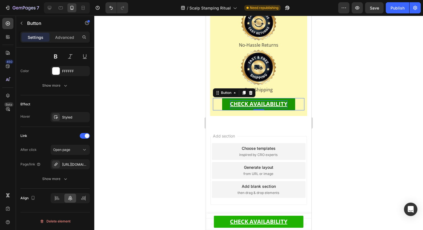
scroll to position [7766, 0]
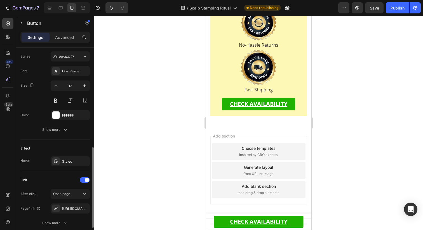
scroll to position [290, 0]
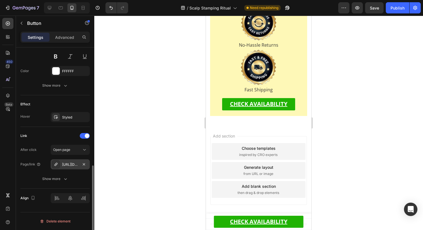
click at [70, 166] on div "https://offer.try-naturale.com/presell-1" at bounding box center [70, 164] width 16 height 5
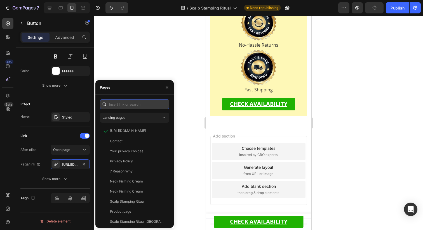
click at [129, 105] on input "text" at bounding box center [134, 104] width 69 height 10
paste input "[URL][DOMAIN_NAME]"
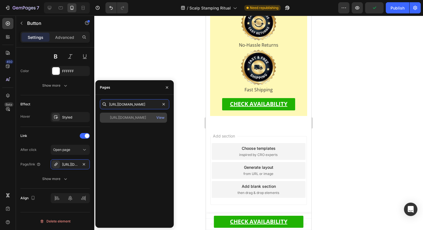
type input "[URL][DOMAIN_NAME]"
click at [122, 115] on div "https://get-naturale.com/pages/presell-page-1 View" at bounding box center [133, 118] width 67 height 10
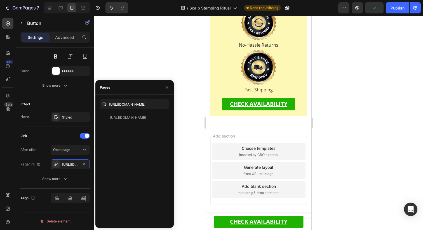
click at [156, 72] on div at bounding box center [258, 123] width 329 height 215
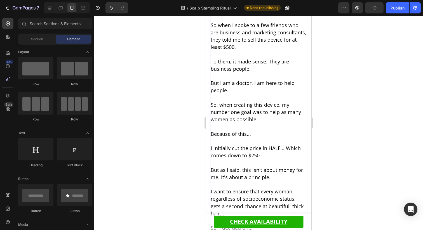
scroll to position [5151, 0]
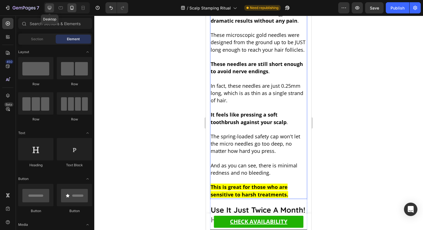
click at [51, 9] on icon at bounding box center [50, 8] width 4 height 4
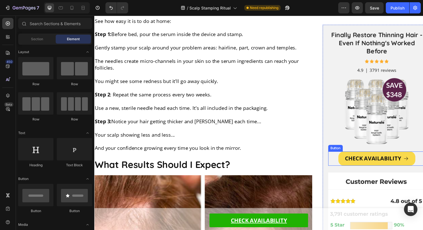
click at [341, 159] on div "CHECK AVAILABILITY Button" at bounding box center [382, 161] width 99 height 15
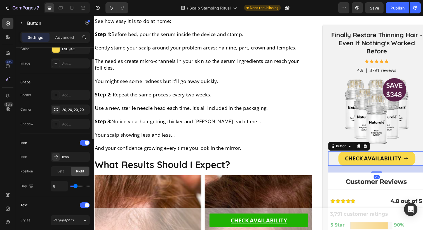
scroll to position [290, 0]
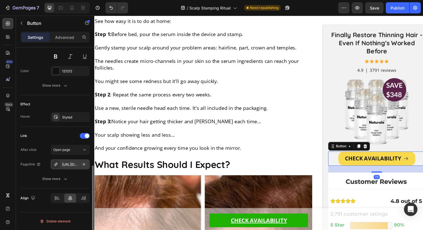
click at [70, 167] on div "[URL][DOMAIN_NAME]" at bounding box center [70, 164] width 16 height 5
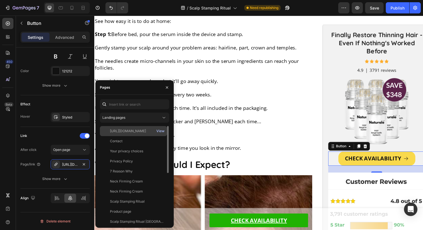
click at [161, 132] on div "View" at bounding box center [160, 131] width 8 height 5
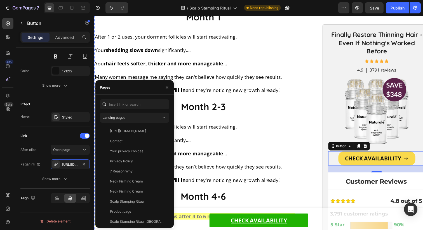
scroll to position [3071, 0]
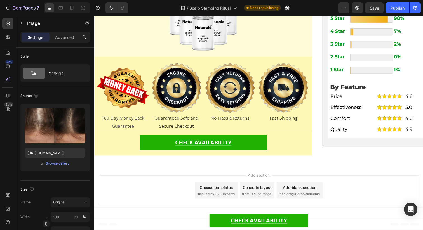
scroll to position [8505, 0]
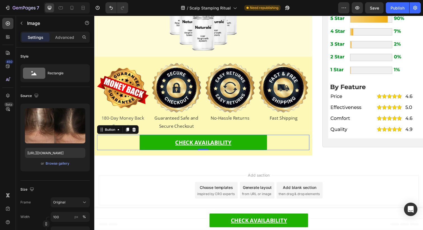
click at [128, 145] on div "CHECK AVAILABILITY Button 0" at bounding box center [205, 145] width 217 height 16
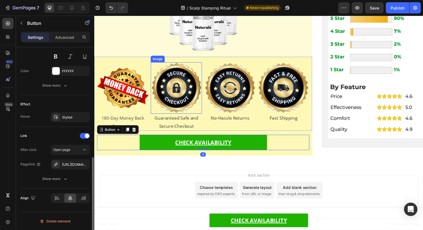
scroll to position [8236, 0]
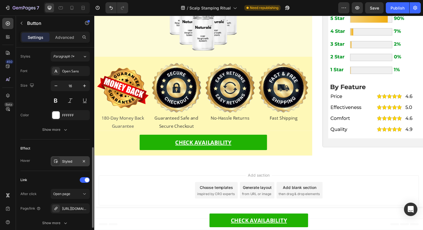
scroll to position [290, 0]
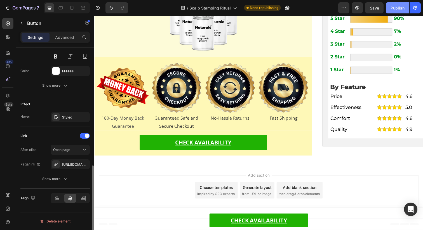
click at [390, 5] on button "Publish" at bounding box center [397, 7] width 23 height 11
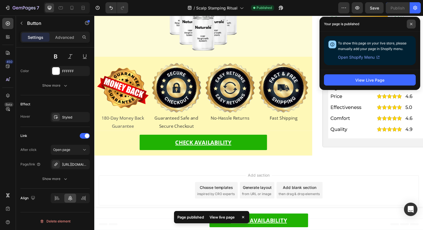
click at [410, 22] on span at bounding box center [411, 24] width 9 height 9
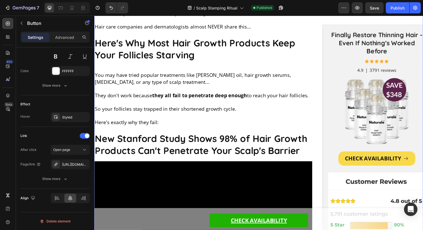
scroll to position [0, 0]
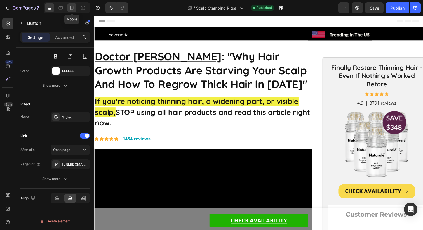
click at [73, 8] on icon at bounding box center [72, 8] width 6 height 6
type input "100%"
type input "17"
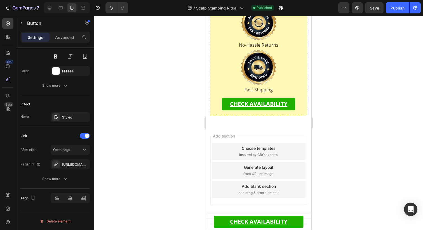
scroll to position [7798, 0]
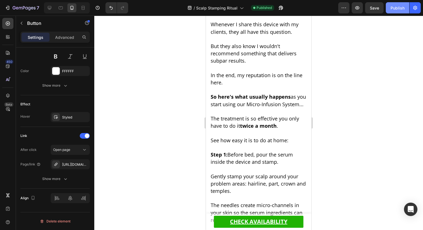
click at [395, 9] on div "Publish" at bounding box center [397, 8] width 14 height 6
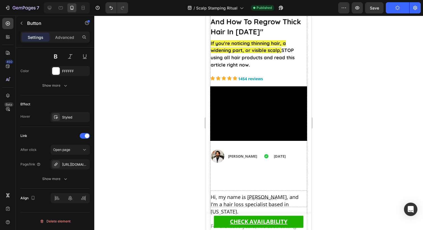
scroll to position [0, 0]
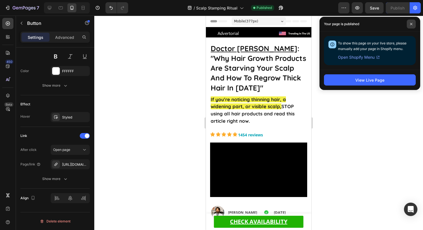
click at [412, 26] on span at bounding box center [411, 24] width 9 height 9
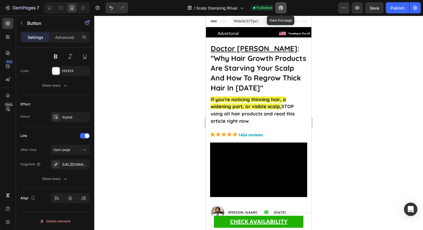
click at [280, 4] on button "button" at bounding box center [280, 7] width 11 height 11
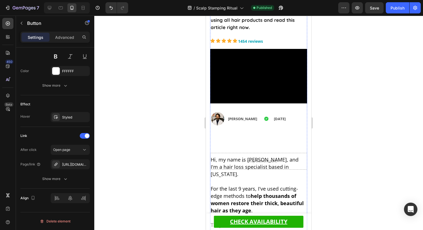
scroll to position [100, 0]
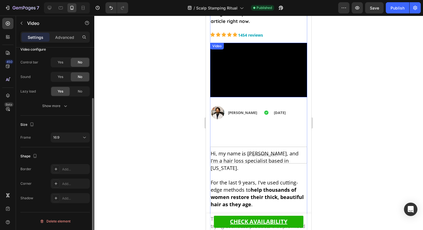
click at [236, 76] on video at bounding box center [258, 70] width 97 height 55
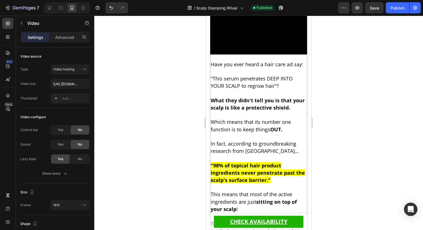
scroll to position [842, 0]
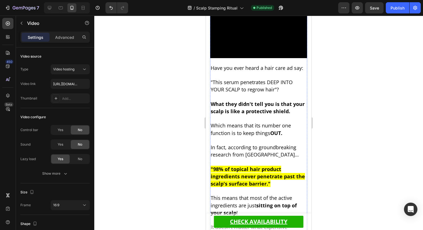
click at [240, 58] on video at bounding box center [258, 31] width 97 height 55
click at [280, 10] on icon "button" at bounding box center [281, 8] width 6 height 6
drag, startPoint x: 233, startPoint y: 91, endPoint x: 216, endPoint y: 89, distance: 16.6
click at [233, 58] on video at bounding box center [258, 31] width 97 height 55
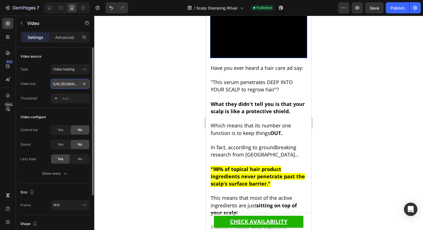
click at [60, 84] on input "[URL][DOMAIN_NAME]" at bounding box center [70, 84] width 39 height 10
paste input "64aacaacb6ab4afab62e05ff523cb92e"
type input "[URL][DOMAIN_NAME]"
click at [45, 81] on div "Video link [URL][DOMAIN_NAME]" at bounding box center [54, 84] width 69 height 10
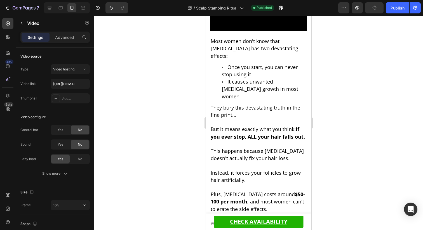
scroll to position [1229, 0]
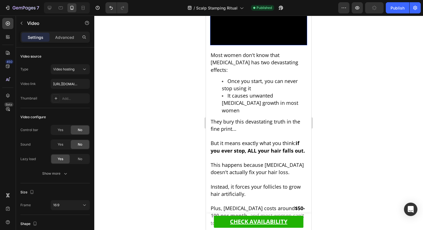
click at [247, 46] on video at bounding box center [258, 21] width 97 height 49
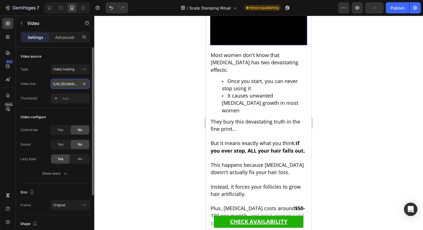
click at [64, 88] on input "[URL][DOMAIN_NAME]" at bounding box center [70, 84] width 39 height 10
paste input "4f2211f4be31423a913626f497785320"
type input "[URL][DOMAIN_NAME]"
click at [45, 85] on div "Video link [URL][DOMAIN_NAME]" at bounding box center [54, 84] width 69 height 10
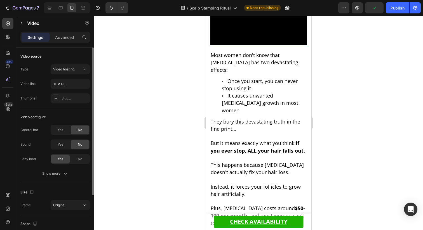
scroll to position [0, 0]
drag, startPoint x: 40, startPoint y: 82, endPoint x: 54, endPoint y: 84, distance: 13.8
click at [41, 82] on div "Video link [URL][DOMAIN_NAME]" at bounding box center [54, 84] width 69 height 10
click at [62, 84] on input "[URL][DOMAIN_NAME]" at bounding box center [70, 84] width 39 height 10
click at [45, 81] on div "Video link [URL][DOMAIN_NAME]" at bounding box center [54, 84] width 69 height 10
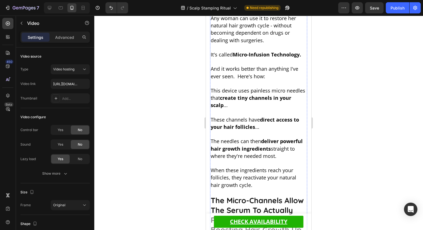
scroll to position [1764, 0]
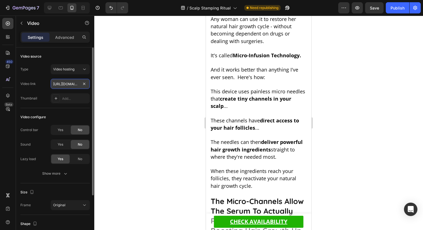
click at [65, 86] on input "https://cdn.shopify.com/videos/c/o/v/d9fc9528dc5e4c09898db27dc004b95f.mp4" at bounding box center [70, 84] width 39 height 10
paste input "2d494354fa3c40399b2bc9dcadfb36a8"
type input "[URL][DOMAIN_NAME]"
click at [43, 83] on div "Video link [URL][DOMAIN_NAME]" at bounding box center [54, 84] width 69 height 10
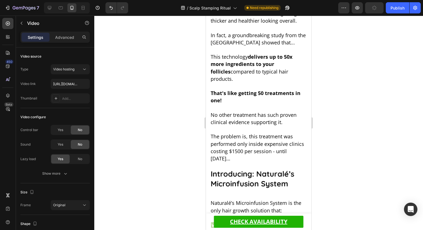
scroll to position [2101, 0]
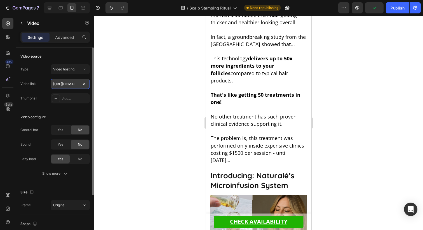
click at [64, 84] on input "[URL][DOMAIN_NAME]" at bounding box center [70, 84] width 39 height 10
paste input "6f62339235e44a47b2d56293732418a5"
type input "[URL][DOMAIN_NAME]"
click at [42, 86] on div "Video link [URL][DOMAIN_NAME]" at bounding box center [54, 84] width 69 height 10
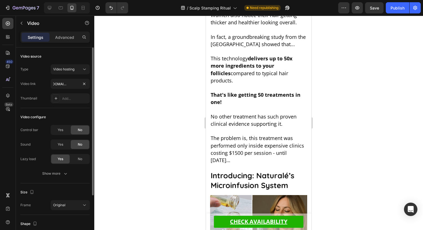
scroll to position [0, 0]
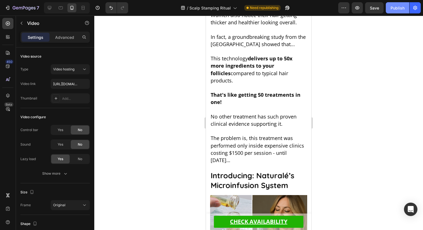
click at [391, 10] on div "Publish" at bounding box center [397, 8] width 14 height 6
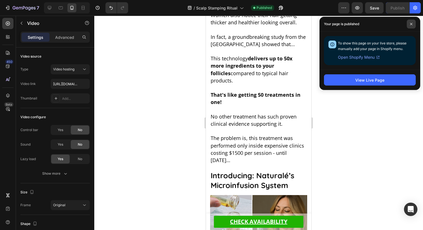
click at [413, 22] on span at bounding box center [411, 24] width 9 height 9
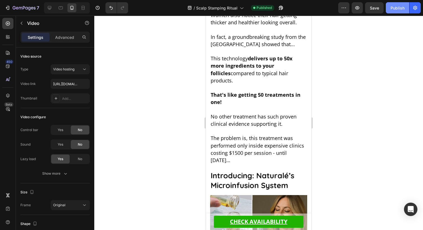
click at [391, 10] on div "Publish" at bounding box center [397, 8] width 14 height 6
click at [284, 8] on button "button" at bounding box center [280, 7] width 11 height 11
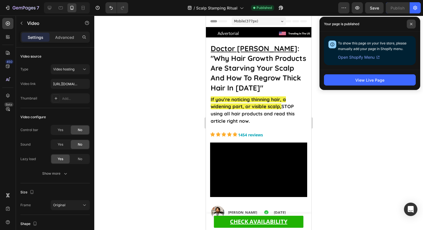
click at [409, 24] on span at bounding box center [411, 24] width 9 height 9
